Goal: Task Accomplishment & Management: Complete application form

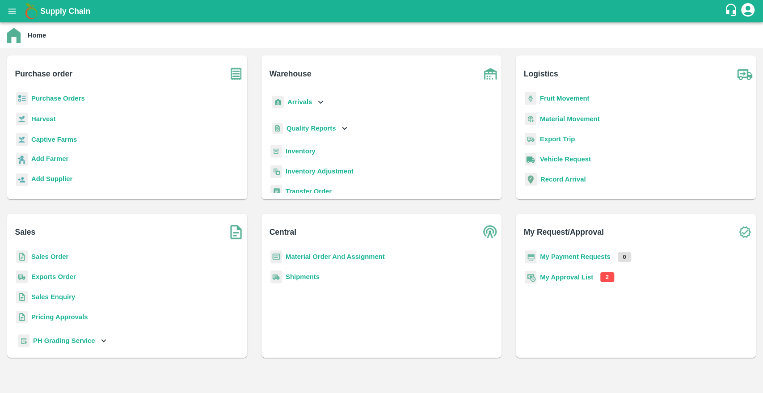
click at [83, 105] on div "Purchase Orders" at bounding box center [127, 102] width 226 height 20
click at [69, 101] on b "Purchase Orders" at bounding box center [58, 98] width 54 height 7
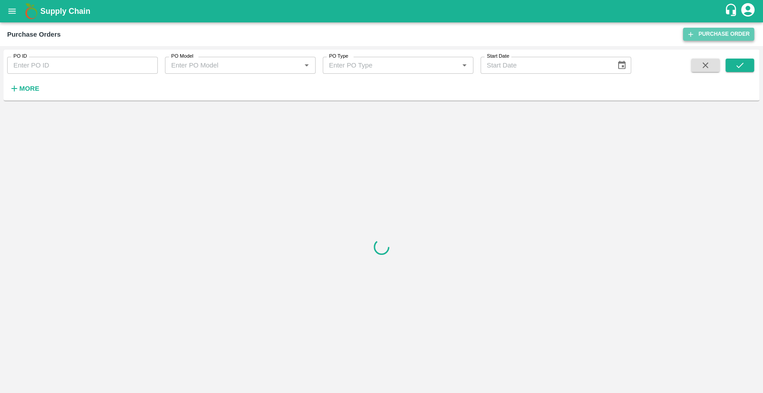
click at [732, 33] on link "Purchase Order" at bounding box center [718, 34] width 71 height 13
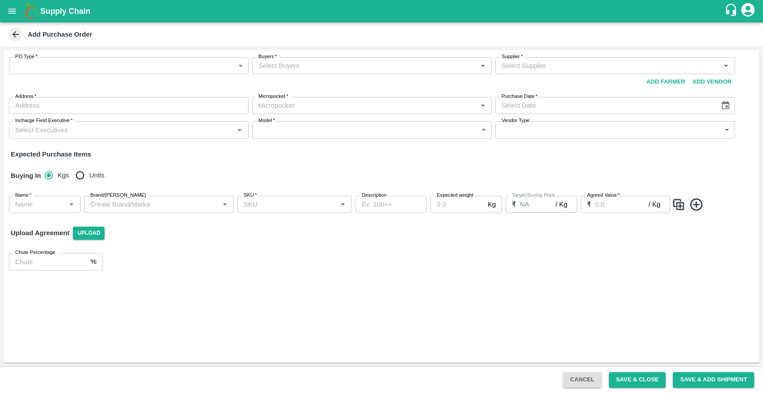
click at [346, 68] on input "Buyers   *" at bounding box center [364, 66] width 219 height 12
click at [529, 56] on div "PO Type   * ​ PO Type Buyers   * Buyers   * Required Supplier   * Supplier   * …" at bounding box center [382, 98] width 756 height 96
click at [712, 80] on button "Add Vendor" at bounding box center [712, 82] width 46 height 16
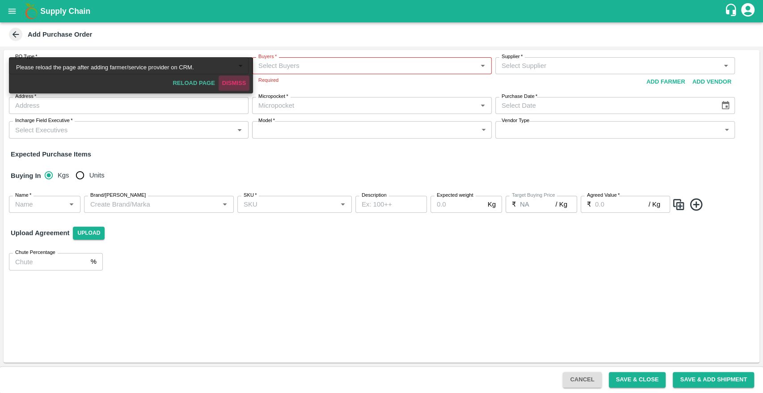
click at [238, 89] on button "Dismiss" at bounding box center [234, 84] width 31 height 16
